Goal: Transaction & Acquisition: Obtain resource

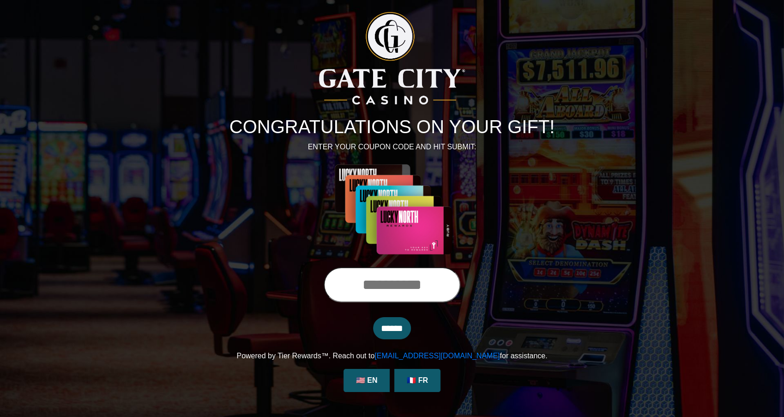
click at [276, 121] on h1 "CONGRATULATIONS ON YOUR GIFT!" at bounding box center [392, 126] width 513 height 22
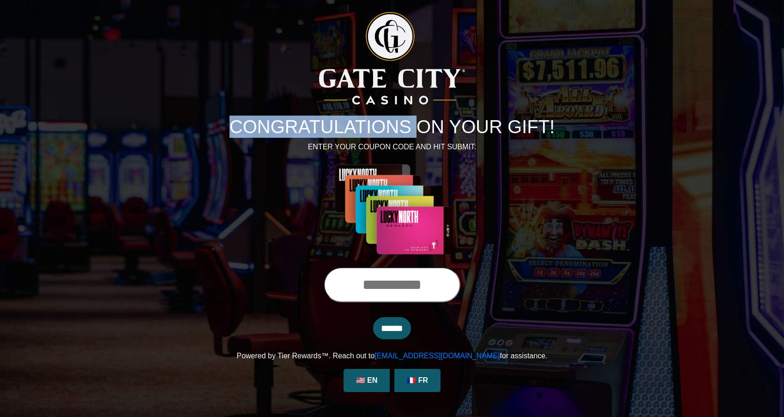
click at [276, 121] on h1 "CONGRATULATIONS ON YOUR GIFT!" at bounding box center [392, 126] width 513 height 22
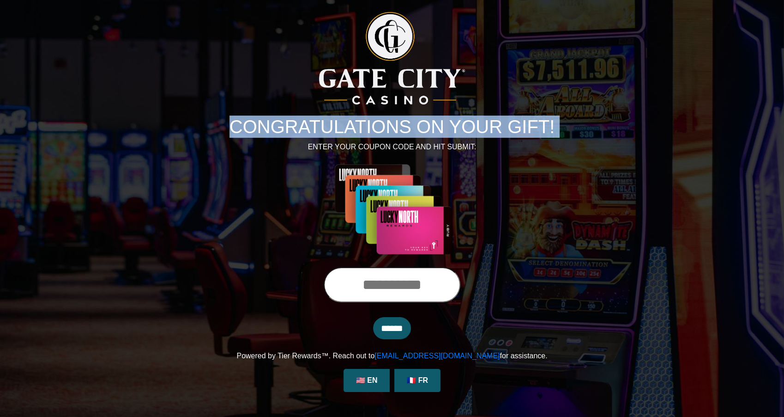
click at [276, 121] on h1 "CONGRATULATIONS ON YOUR GIFT!" at bounding box center [392, 126] width 513 height 22
copy div "CONGRATULATIONS ON YOUR GIFT!"
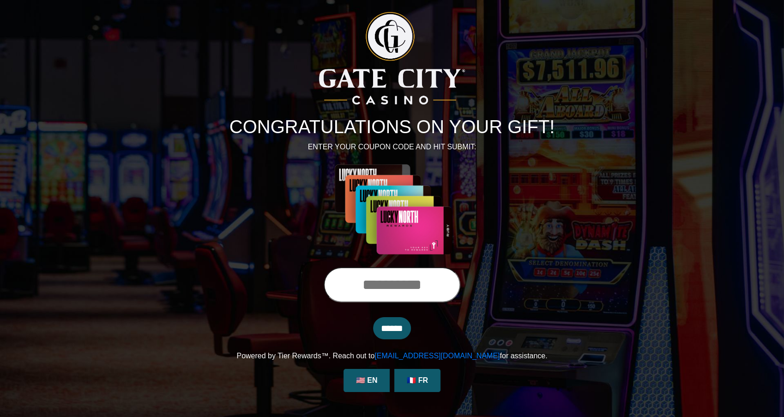
click at [367, 143] on p "ENTER YOUR COUPON CODE AND HIT SUBMIT:" at bounding box center [392, 146] width 513 height 11
copy p "ENTER YOUR COUPON CODE AND HIT SUBMIT:"
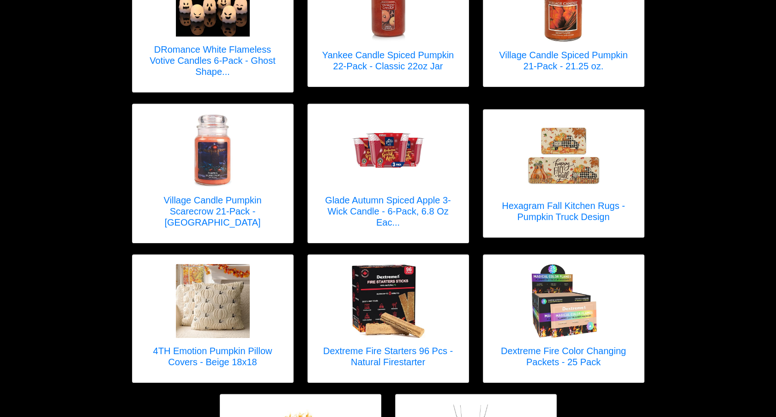
scroll to position [930, 0]
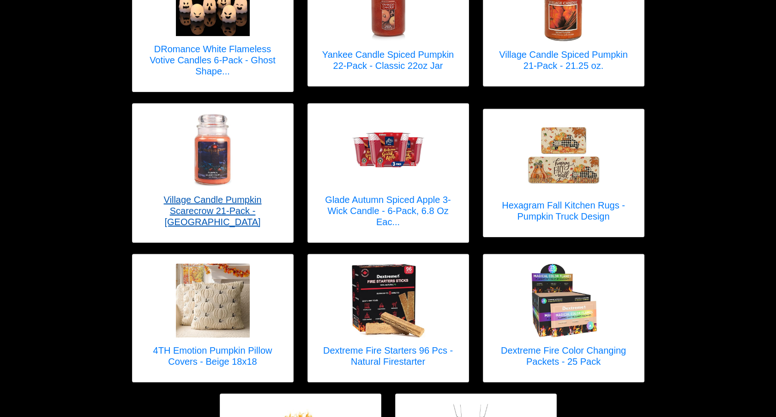
drag, startPoint x: 0, startPoint y: 0, endPoint x: 272, endPoint y: 159, distance: 315.0
click at [272, 159] on div at bounding box center [213, 150] width 142 height 74
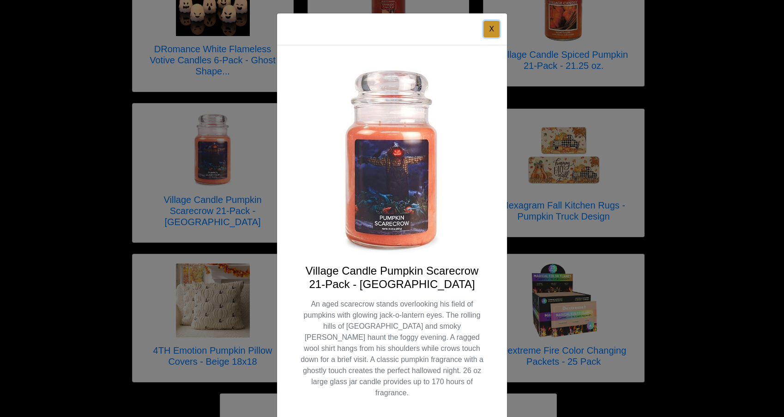
click at [492, 27] on button "X" at bounding box center [491, 29] width 16 height 17
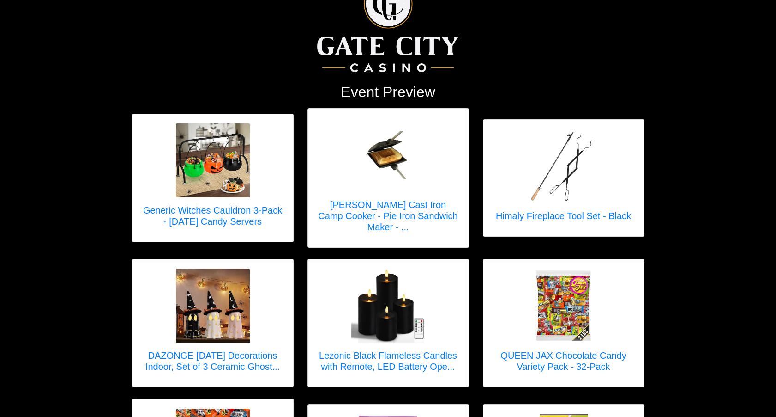
scroll to position [0, 0]
